Goal: Task Accomplishment & Management: Complete application form

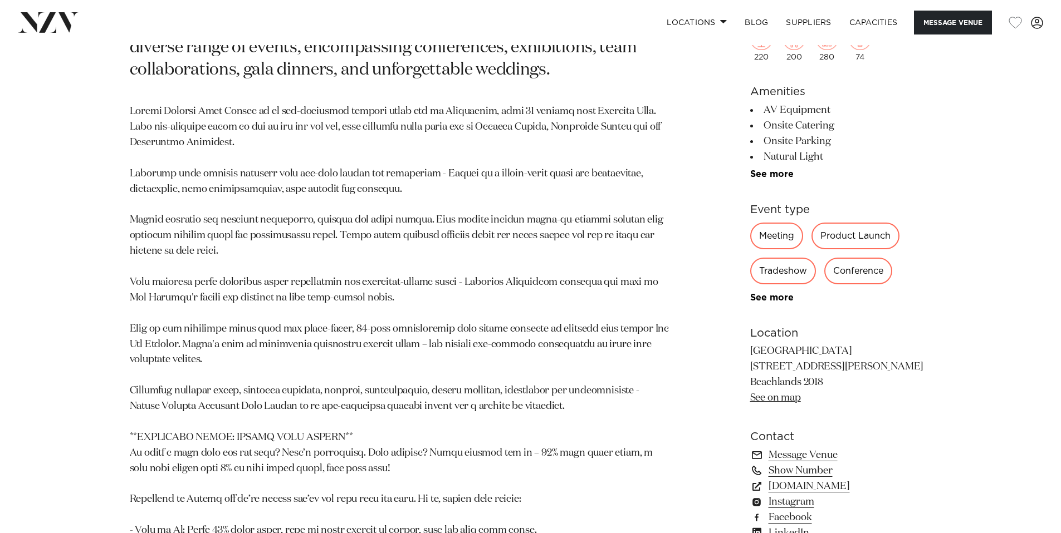
scroll to position [729, 0]
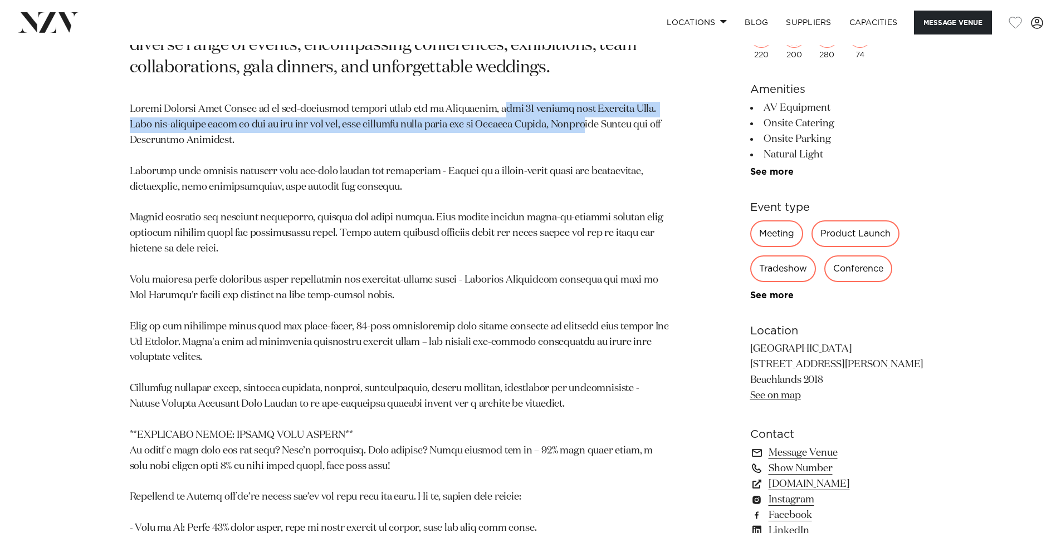
drag, startPoint x: 486, startPoint y: 164, endPoint x: 556, endPoint y: 172, distance: 70.0
click at [556, 172] on p at bounding box center [400, 373] width 541 height 543
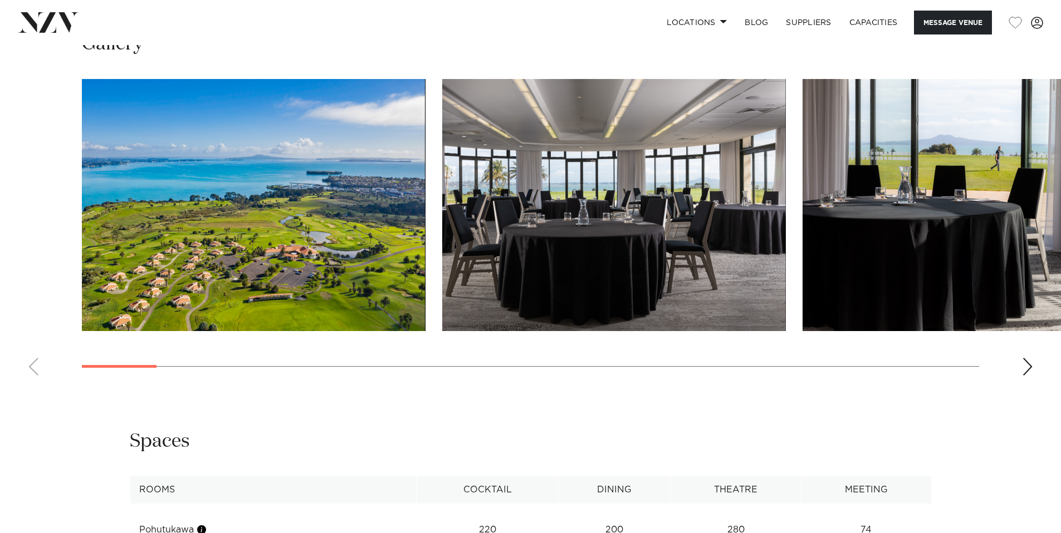
scroll to position [1375, 0]
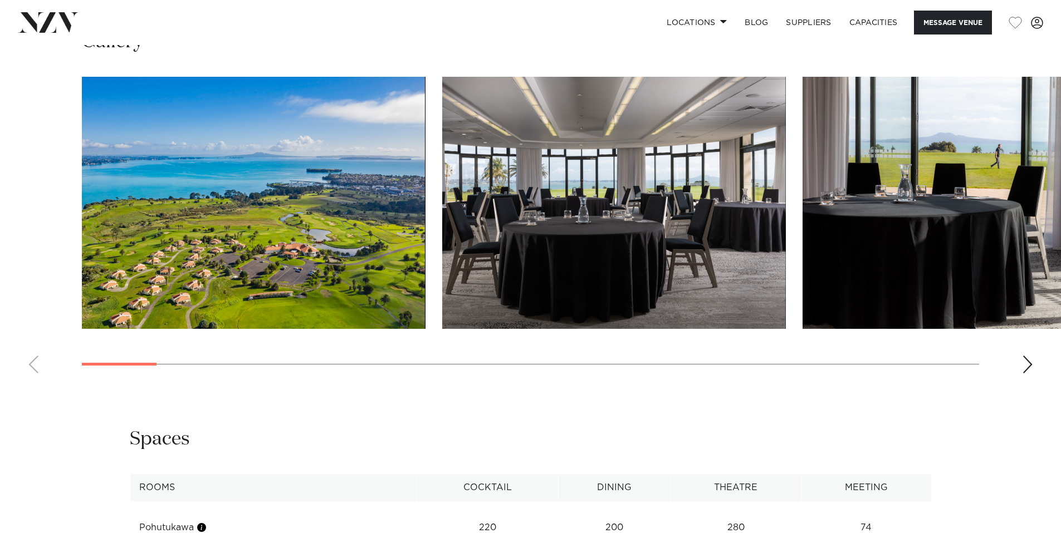
click at [1018, 383] on swiper-container at bounding box center [530, 230] width 1061 height 306
click at [1025, 374] on div "Next slide" at bounding box center [1027, 365] width 11 height 18
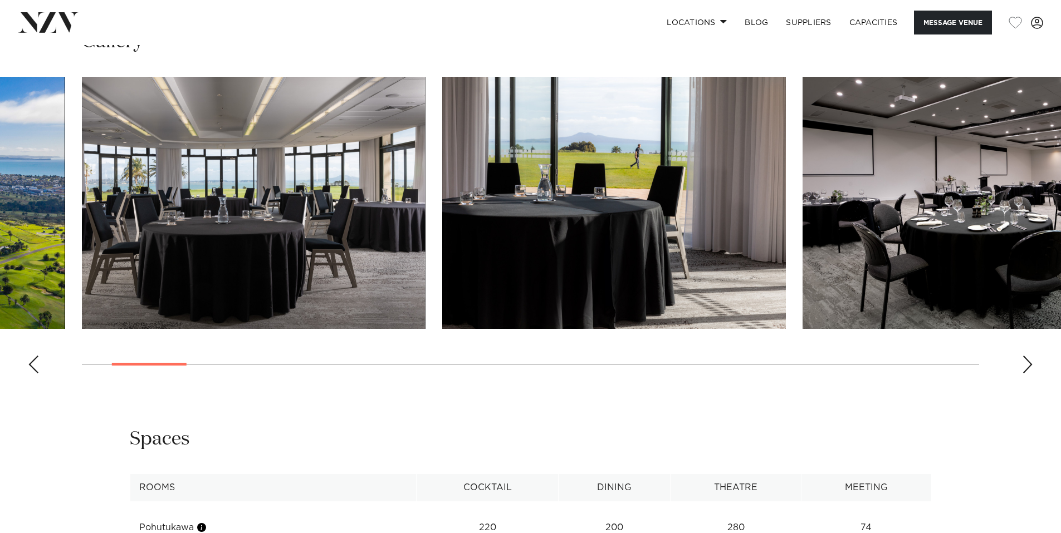
click at [1025, 374] on div "Next slide" at bounding box center [1027, 365] width 11 height 18
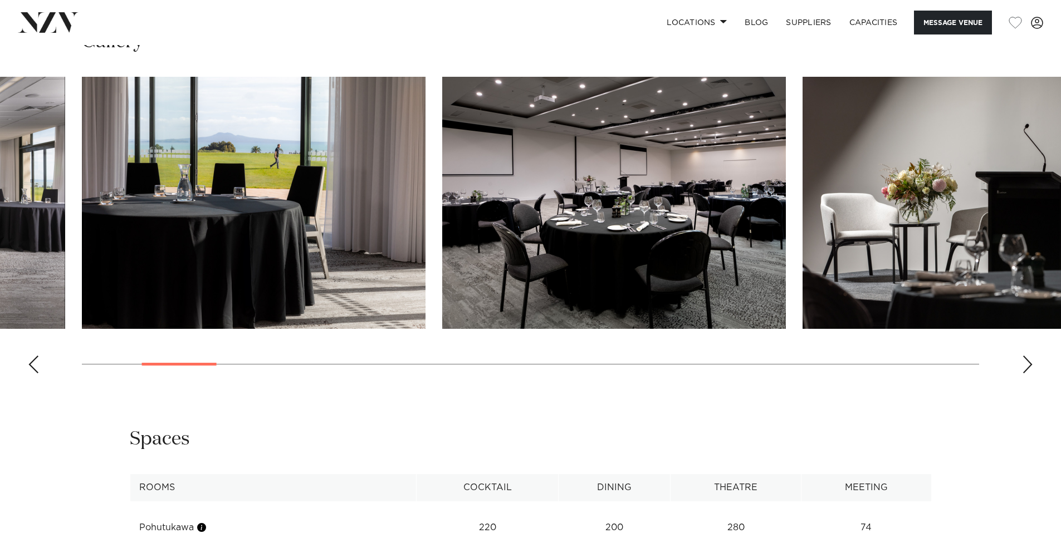
click at [1025, 374] on div "Next slide" at bounding box center [1027, 365] width 11 height 18
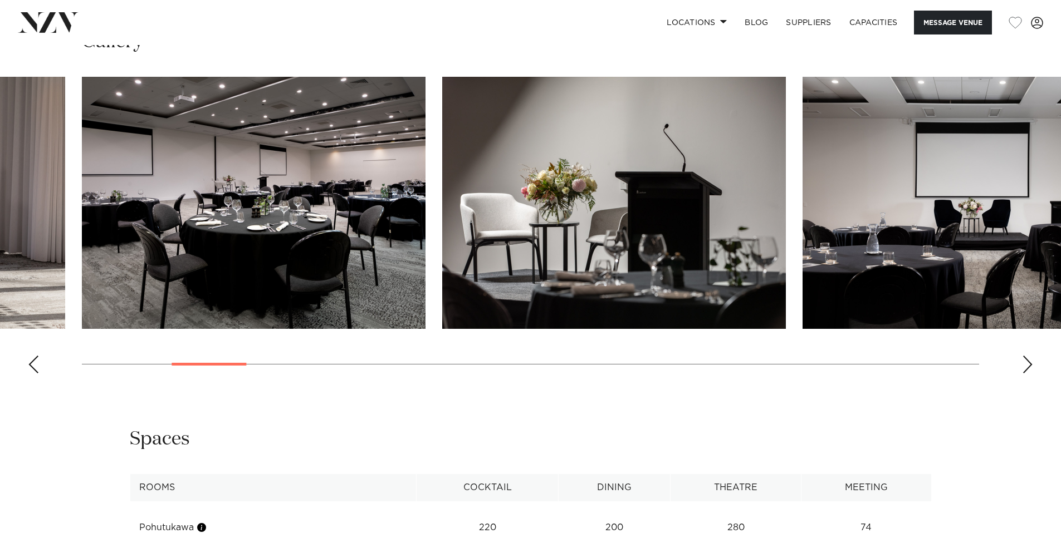
click at [1025, 374] on div "Next slide" at bounding box center [1027, 365] width 11 height 18
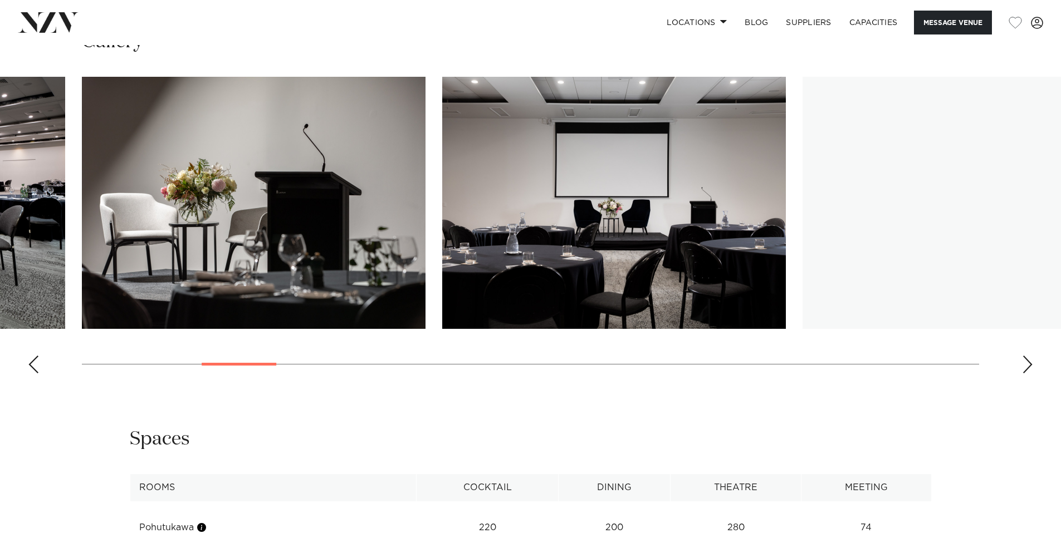
click at [1024, 374] on div "Next slide" at bounding box center [1027, 365] width 11 height 18
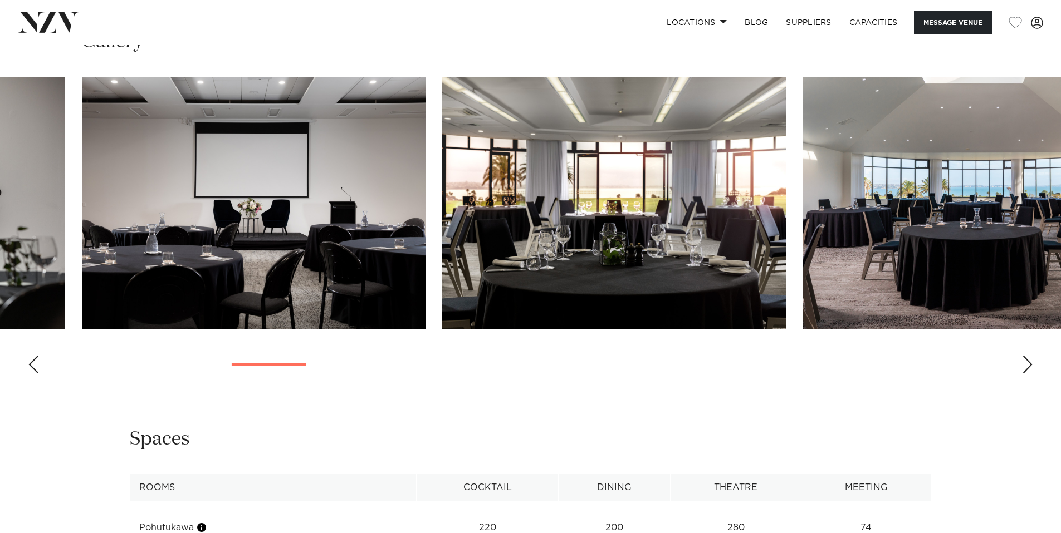
click at [1024, 374] on div "Next slide" at bounding box center [1027, 365] width 11 height 18
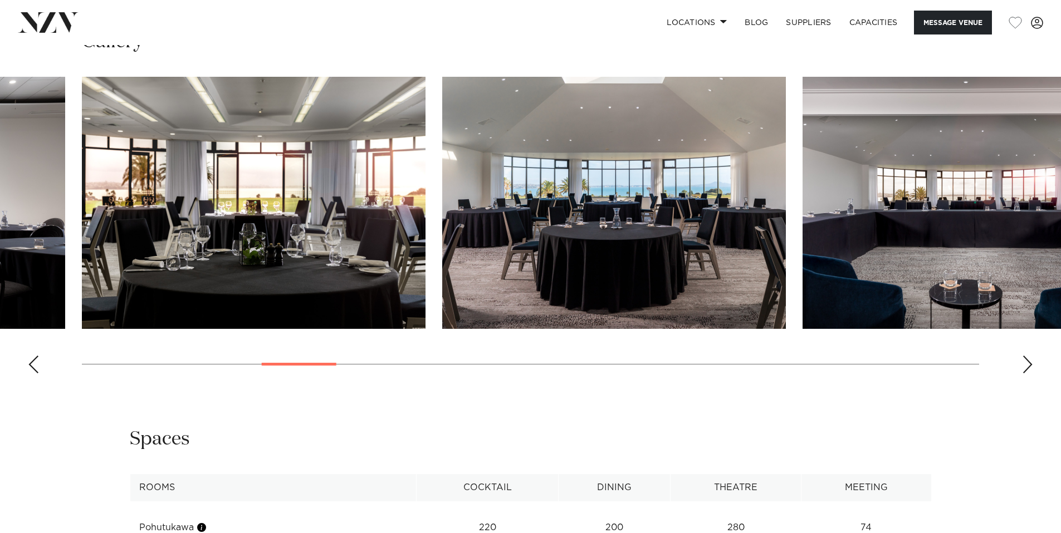
click at [1024, 374] on div "Next slide" at bounding box center [1027, 365] width 11 height 18
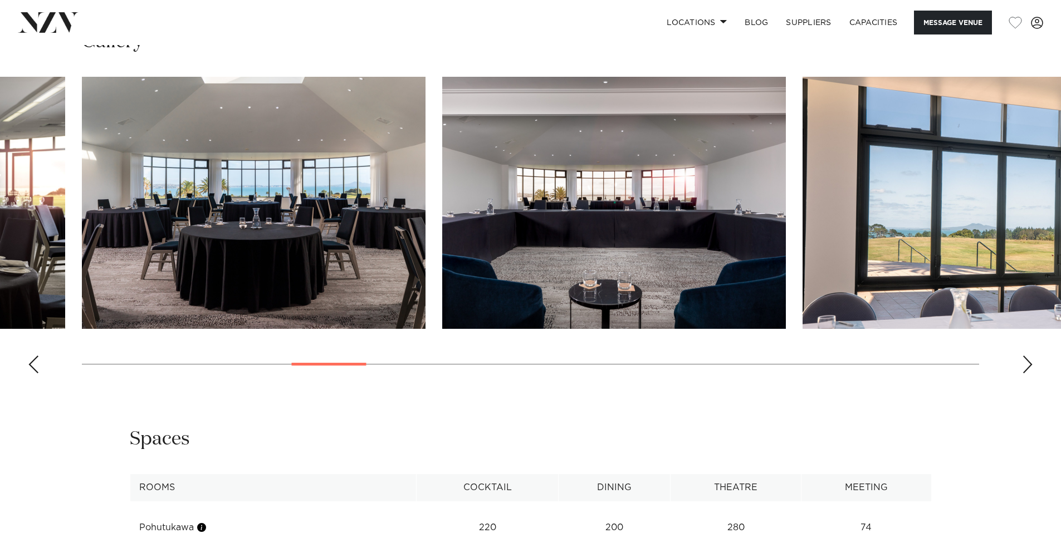
click at [1024, 374] on div "Next slide" at bounding box center [1027, 365] width 11 height 18
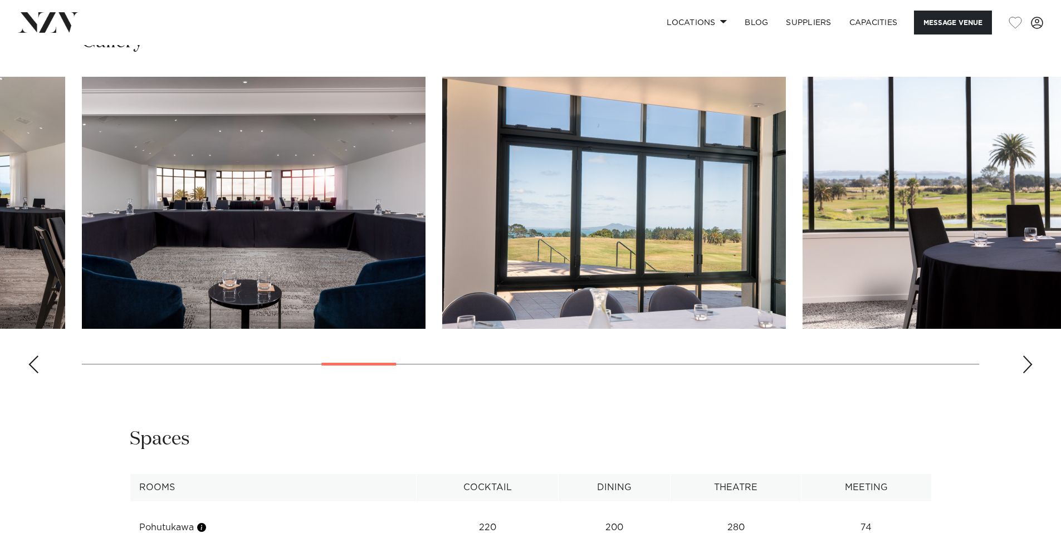
click at [1024, 374] on div "Next slide" at bounding box center [1027, 365] width 11 height 18
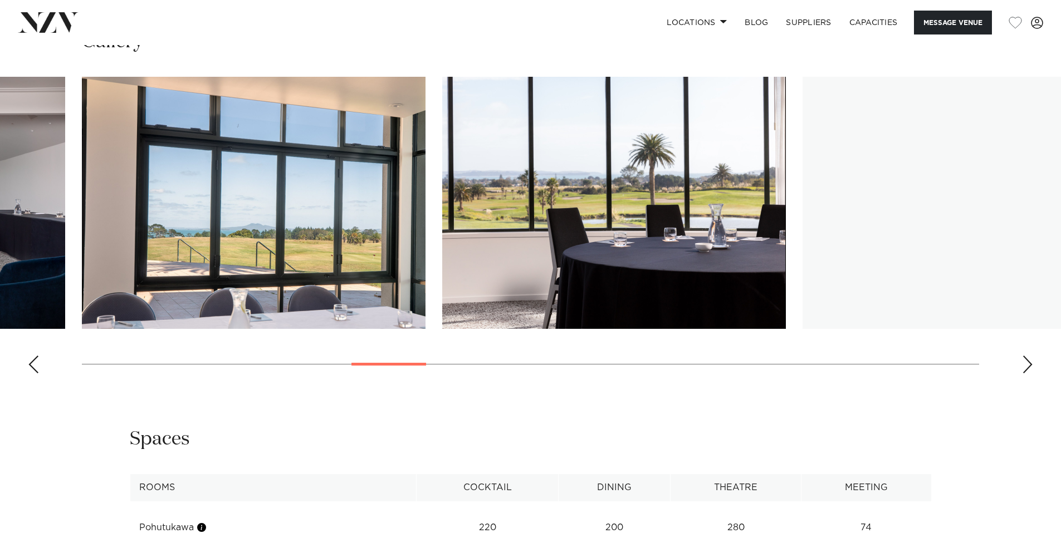
click at [1024, 374] on div "Next slide" at bounding box center [1027, 365] width 11 height 18
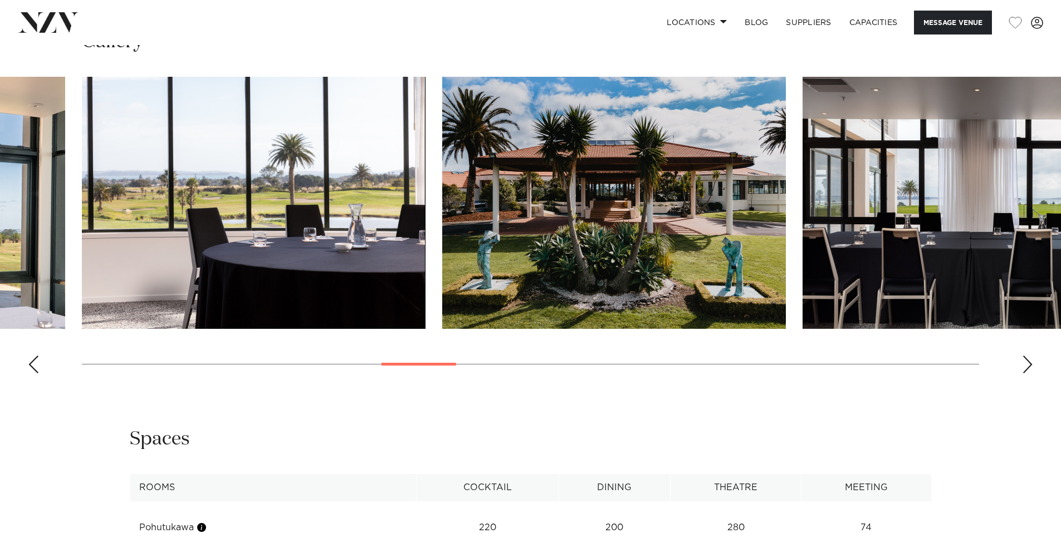
click at [1024, 374] on div "Next slide" at bounding box center [1027, 365] width 11 height 18
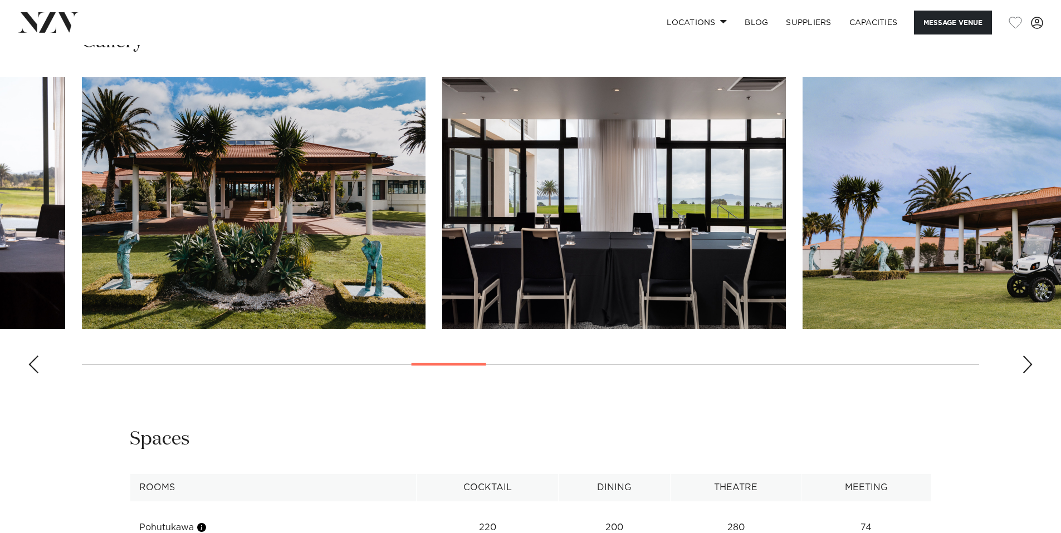
click at [1024, 374] on div "Next slide" at bounding box center [1027, 365] width 11 height 18
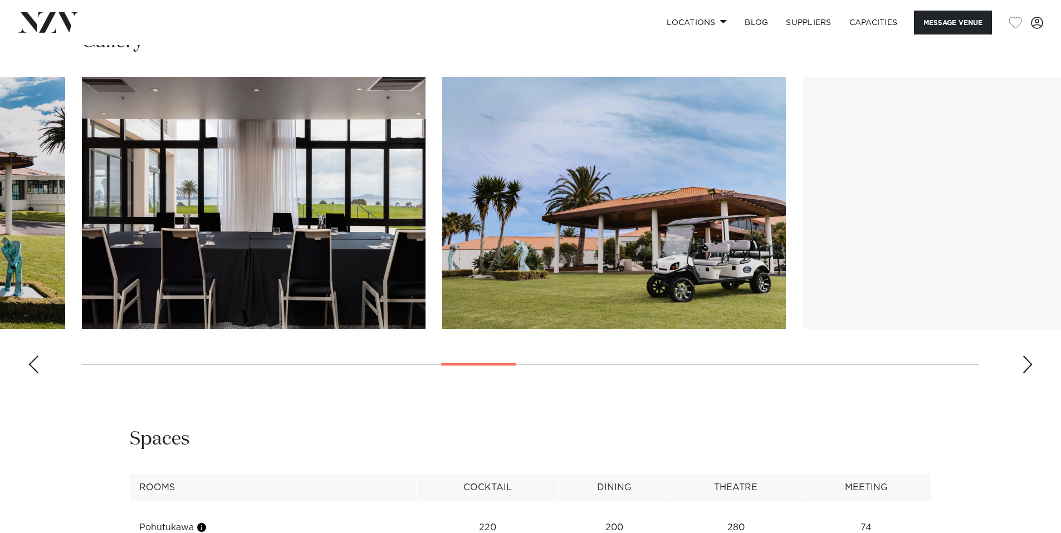
click at [1024, 374] on div "Next slide" at bounding box center [1027, 365] width 11 height 18
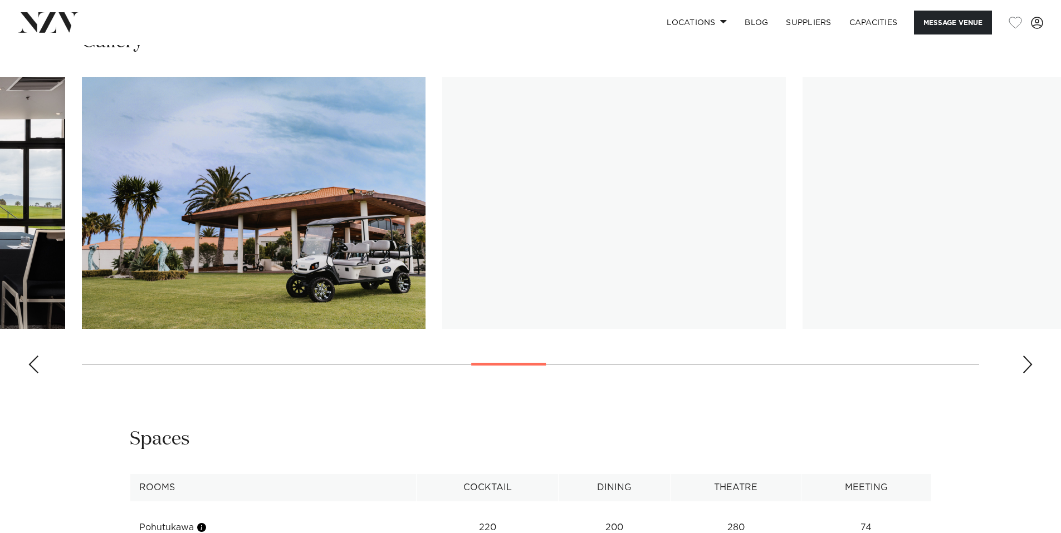
click at [1024, 374] on div "Next slide" at bounding box center [1027, 365] width 11 height 18
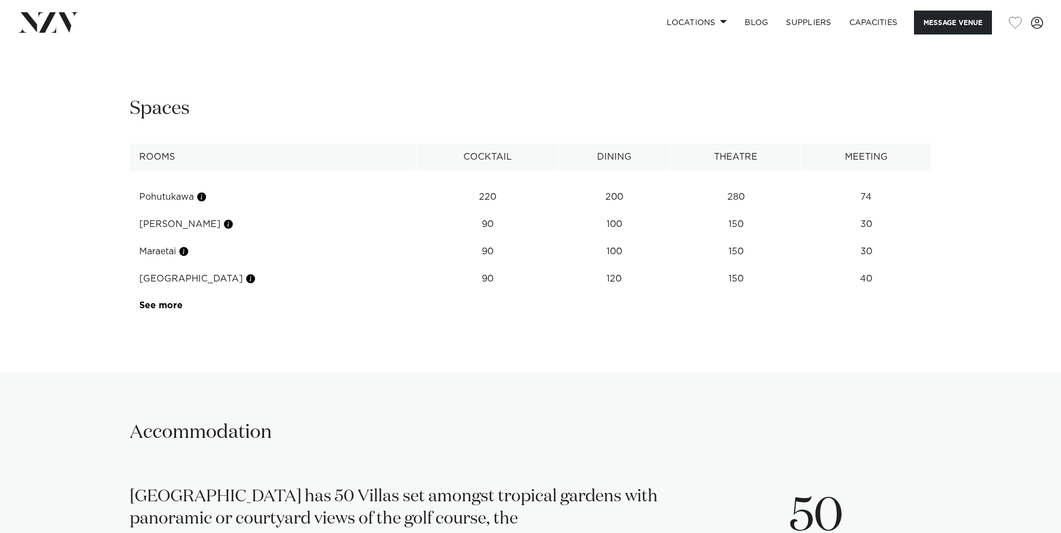
scroll to position [1876, 0]
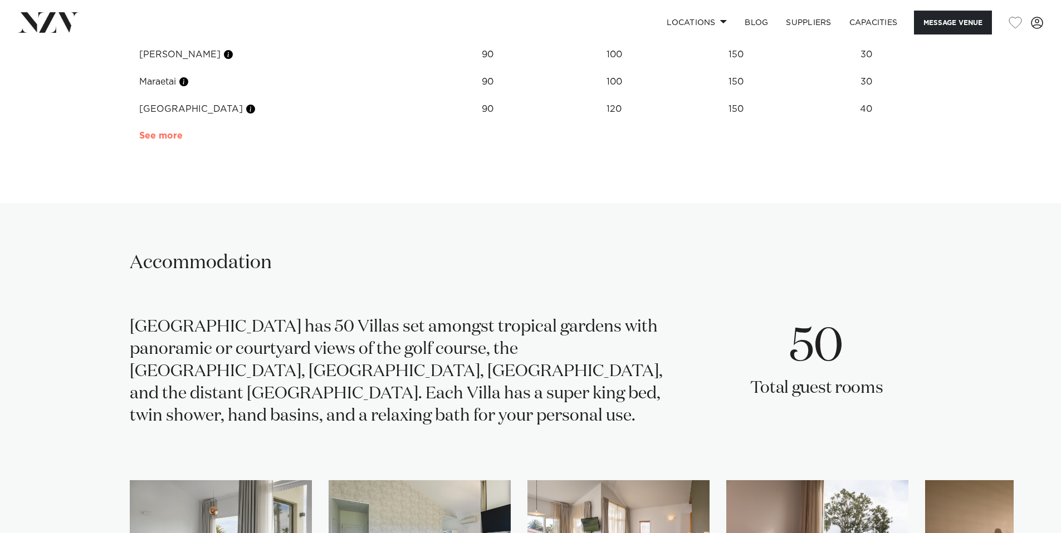
click at [169, 140] on link "See more" at bounding box center [182, 135] width 87 height 9
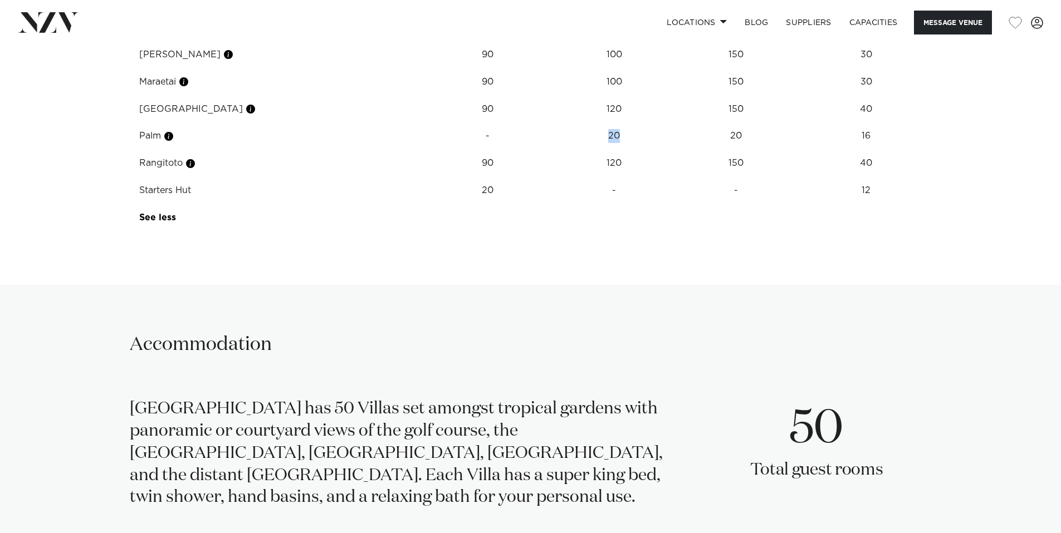
drag, startPoint x: 590, startPoint y: 184, endPoint x: 628, endPoint y: 189, distance: 37.6
click at [626, 41] on td "20" at bounding box center [614, 27] width 112 height 27
drag, startPoint x: 595, startPoint y: 213, endPoint x: 630, endPoint y: 221, distance: 35.9
click at [618, 41] on td "120" at bounding box center [614, 27] width 112 height 27
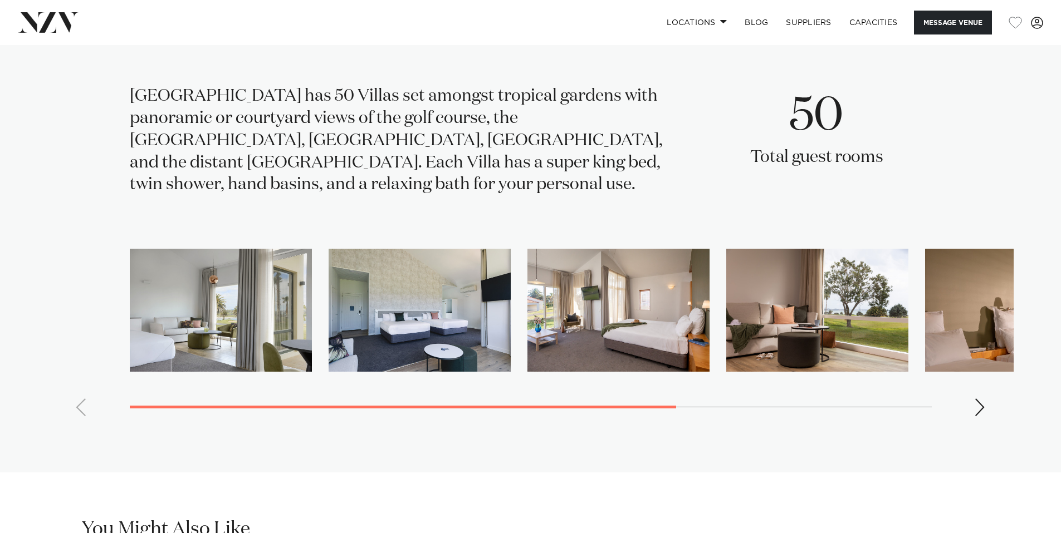
scroll to position [2193, 0]
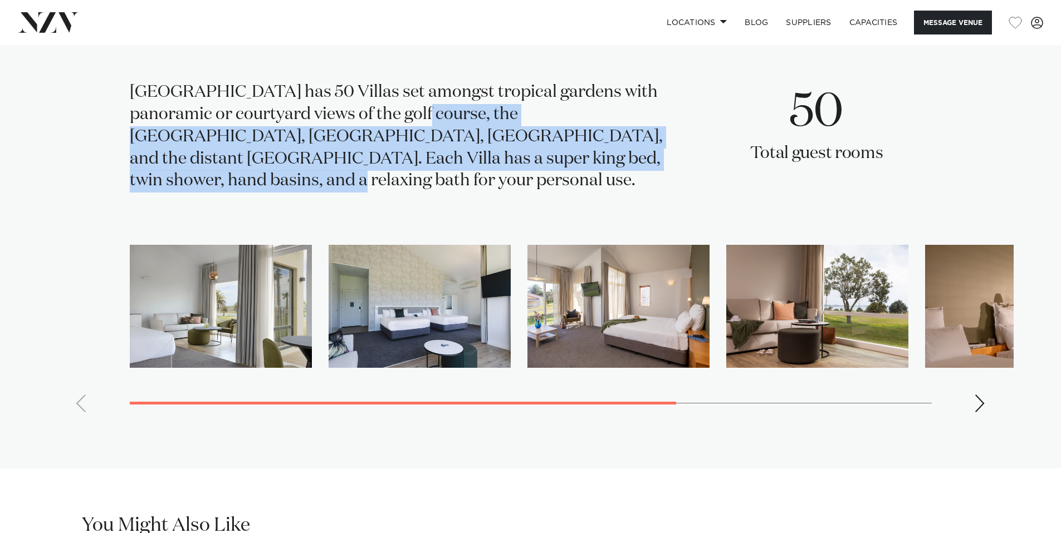
drag, startPoint x: 371, startPoint y: 165, endPoint x: 583, endPoint y: 209, distance: 216.1
click at [583, 193] on div "[GEOGRAPHIC_DATA] has 50 Villas set amongst tropical gardens with panoramic or …" at bounding box center [400, 137] width 541 height 111
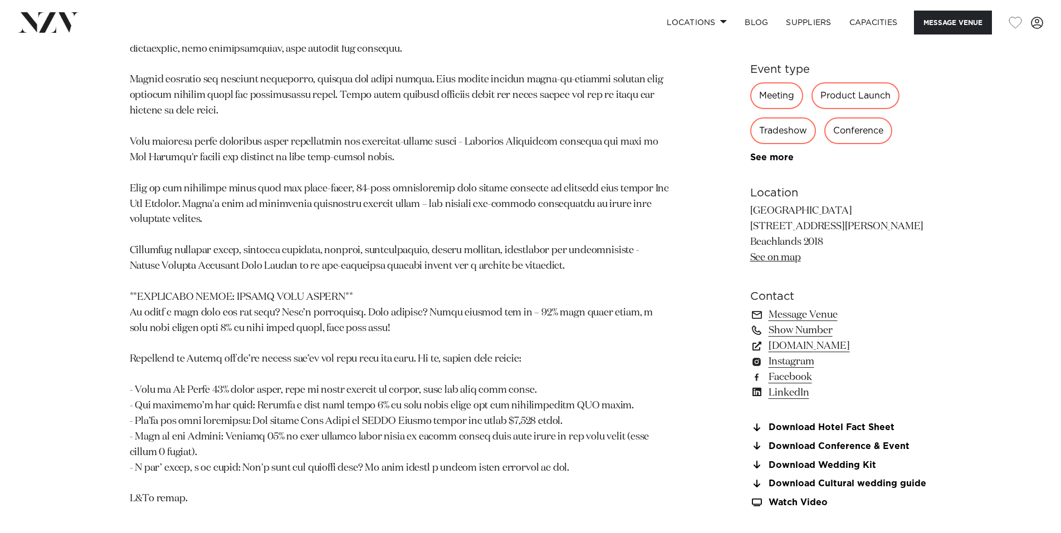
scroll to position [865, 0]
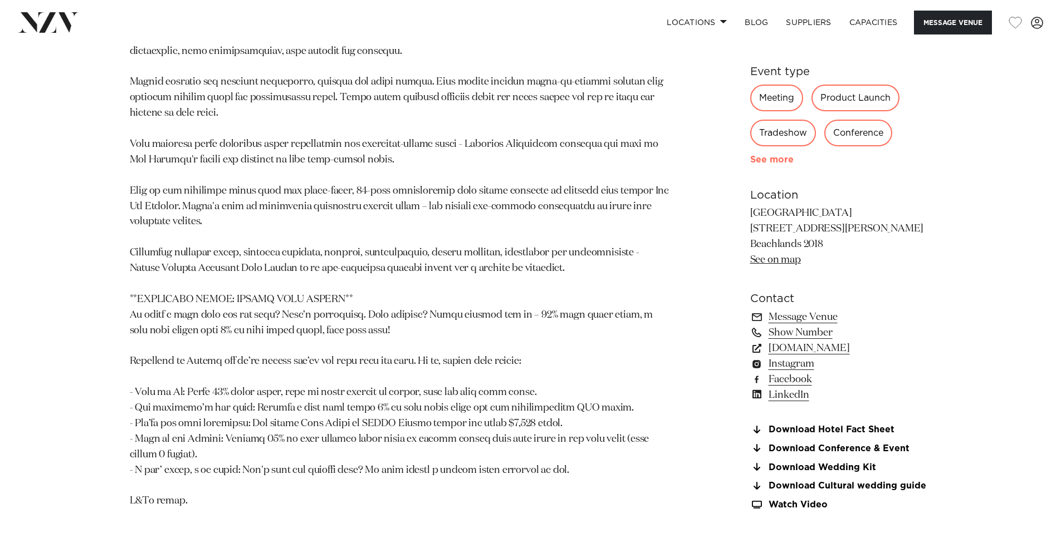
click at [783, 164] on link "See more" at bounding box center [793, 159] width 87 height 9
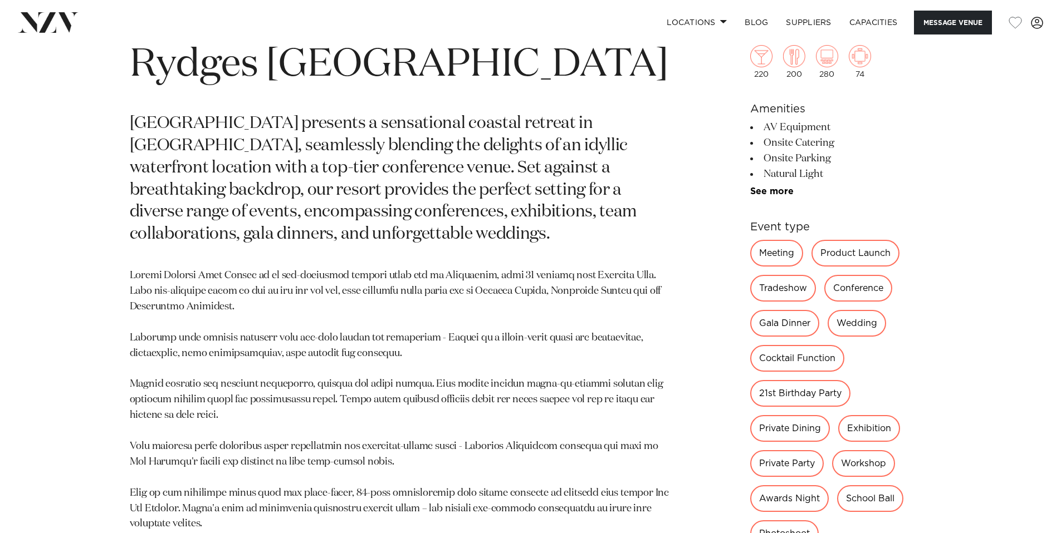
scroll to position [564, 0]
click at [865, 320] on div "Wedding" at bounding box center [856, 323] width 58 height 27
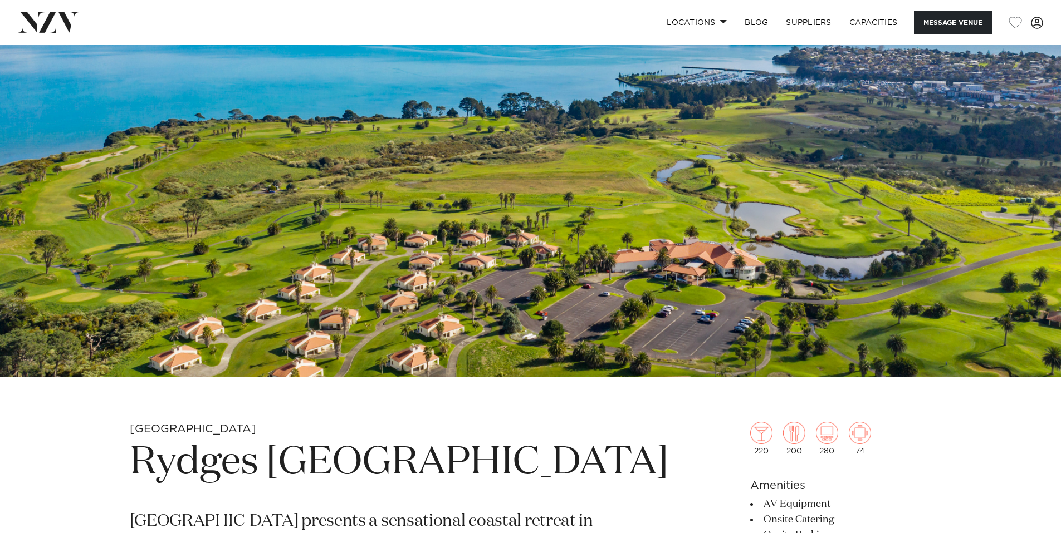
scroll to position [342, 0]
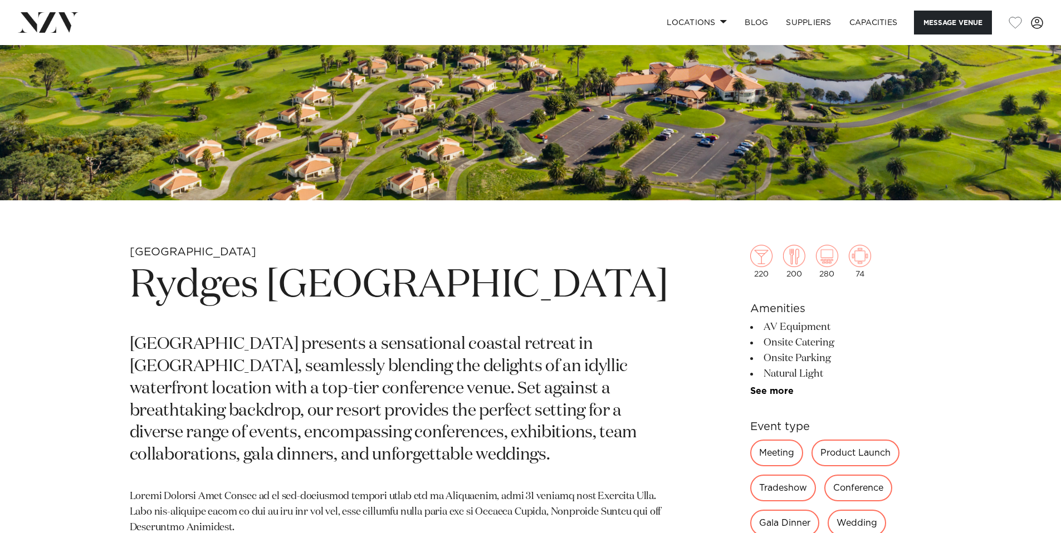
click at [932, 35] on nav "Locations [GEOGRAPHIC_DATA] [GEOGRAPHIC_DATA] [GEOGRAPHIC_DATA] [GEOGRAPHIC_DAT…" at bounding box center [530, 22] width 1061 height 45
click at [933, 27] on button "Message Venue" at bounding box center [953, 23] width 78 height 24
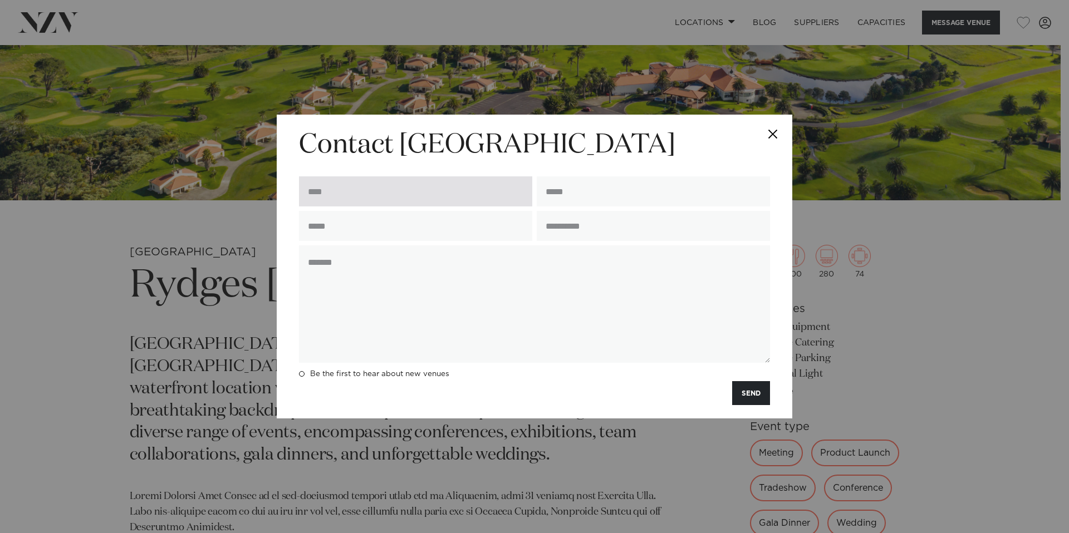
click at [466, 195] on input "text" at bounding box center [415, 192] width 233 height 30
type input "**********"
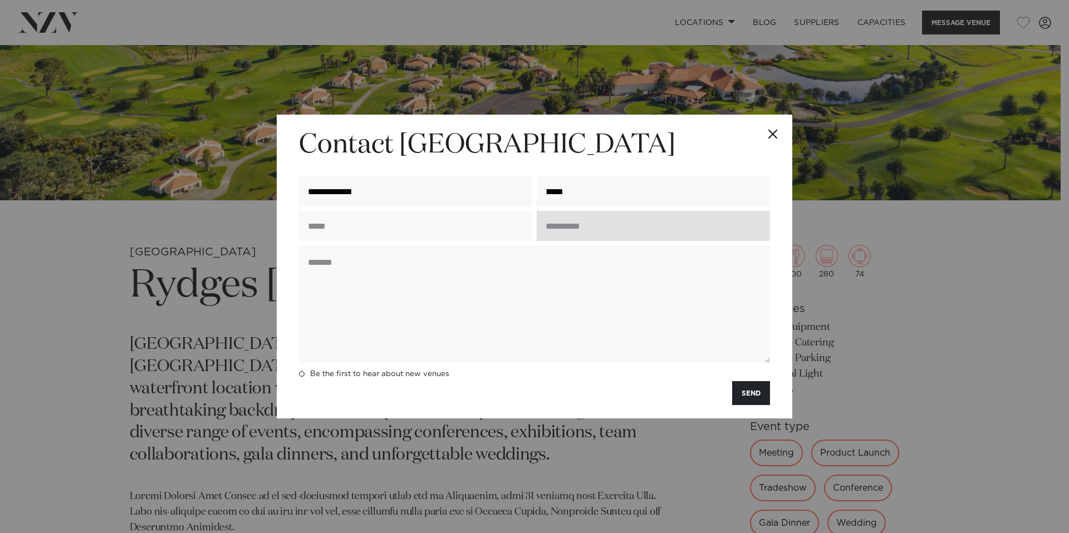
type input "**********"
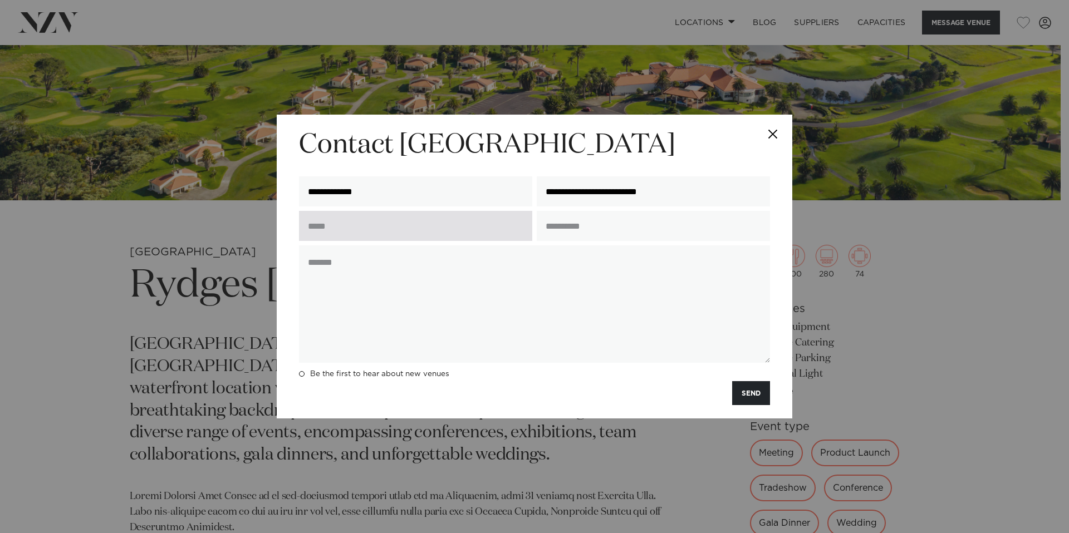
click at [501, 230] on input "text" at bounding box center [415, 226] width 233 height 30
click at [384, 232] on input "text" at bounding box center [415, 226] width 233 height 30
type input "**********"
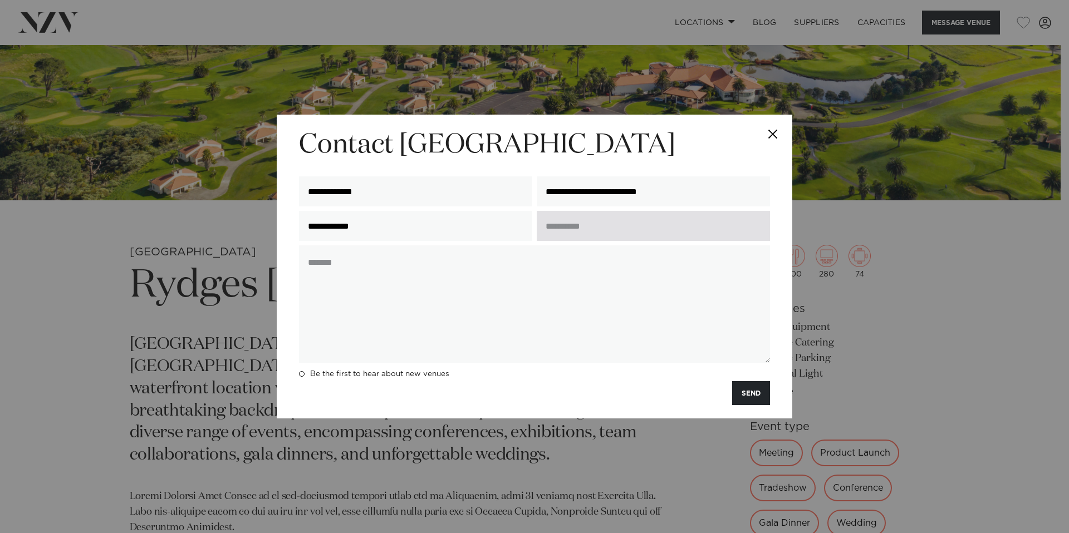
click at [569, 222] on input "text" at bounding box center [653, 226] width 233 height 30
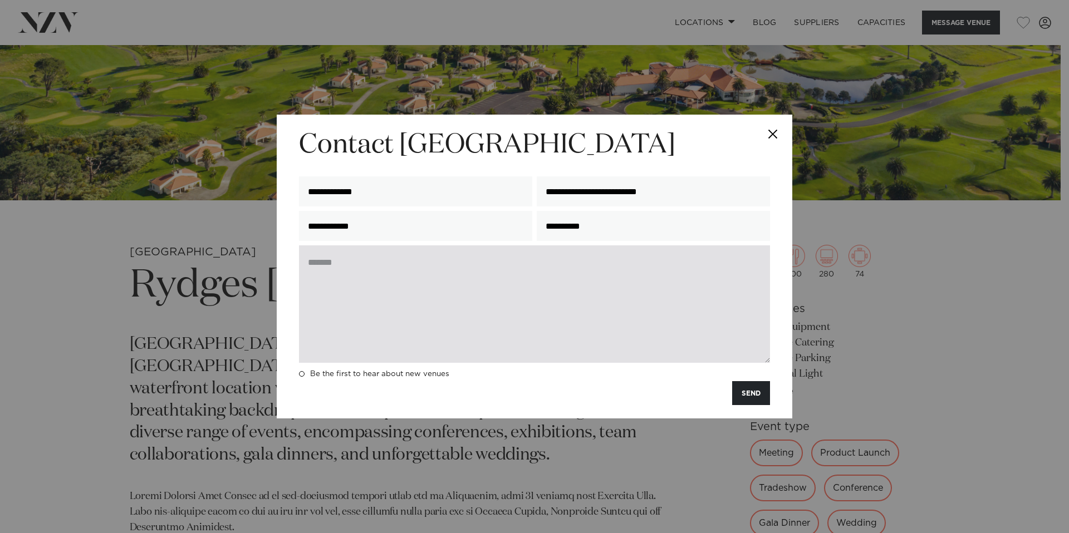
type input "**********"
click at [513, 303] on textarea at bounding box center [534, 304] width 471 height 117
drag, startPoint x: 342, startPoint y: 280, endPoint x: 487, endPoint y: 281, distance: 145.3
click at [487, 281] on textarea "**********" at bounding box center [534, 304] width 471 height 117
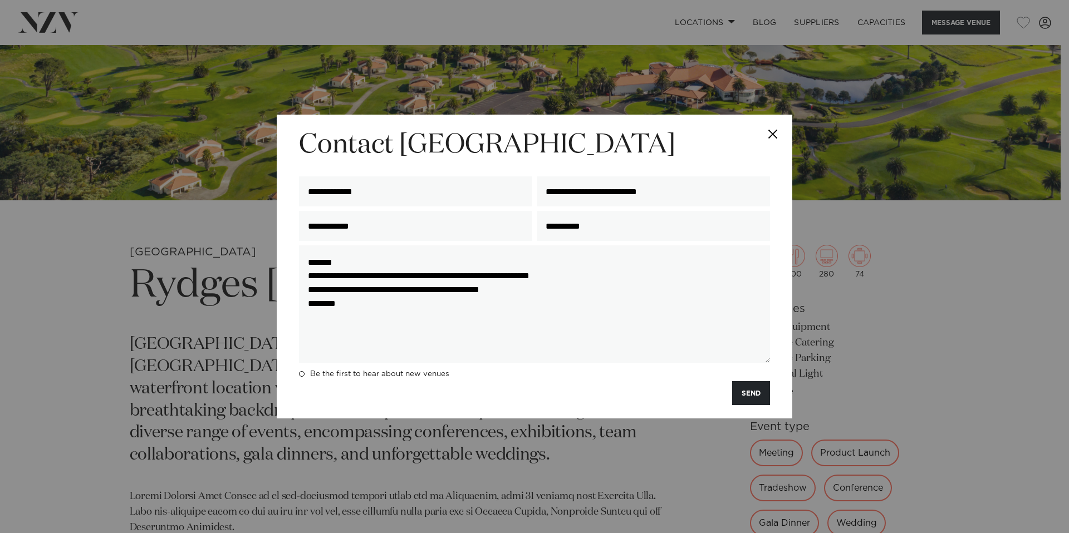
type textarea "**********"
click at [735, 395] on button "SEND" at bounding box center [751, 393] width 38 height 24
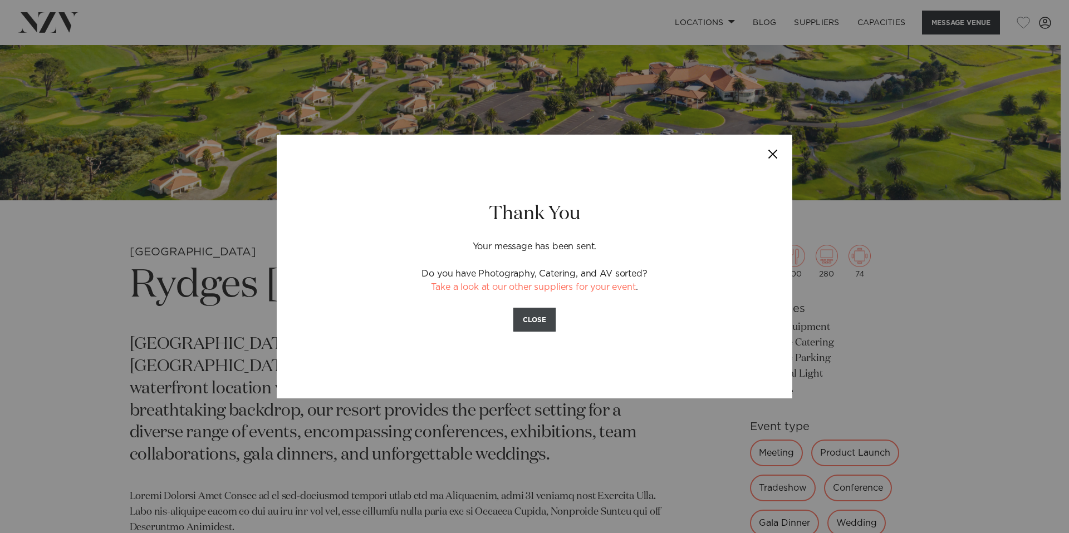
click at [548, 311] on button "CLOSE" at bounding box center [534, 320] width 42 height 24
